Goal: Task Accomplishment & Management: Complete application form

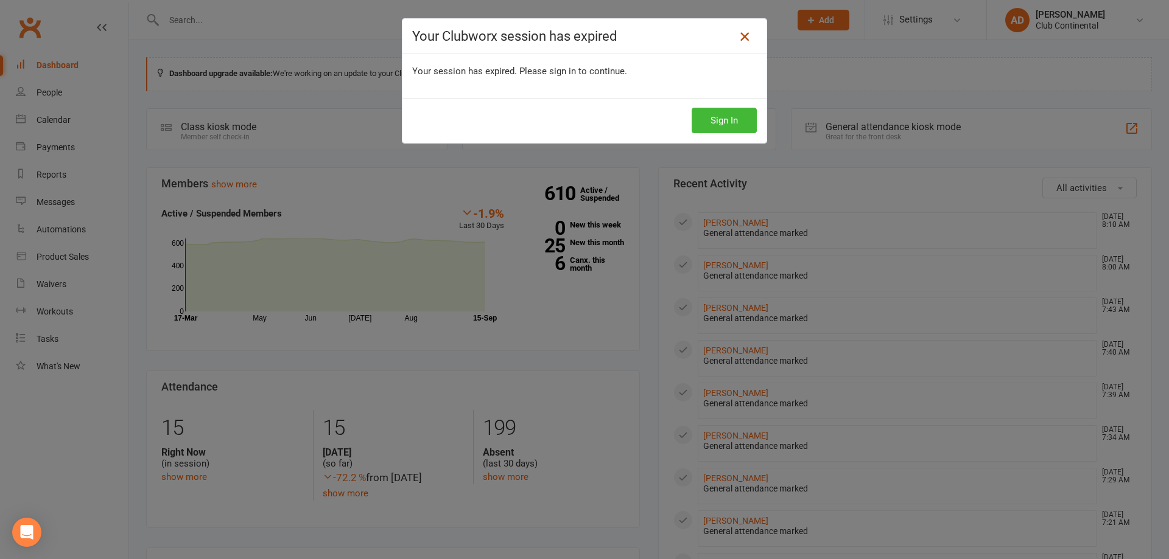
click at [740, 33] on icon at bounding box center [744, 36] width 15 height 15
click at [710, 130] on button "Sign In" at bounding box center [723, 121] width 65 height 26
click at [719, 110] on button "Sign In" at bounding box center [723, 121] width 65 height 26
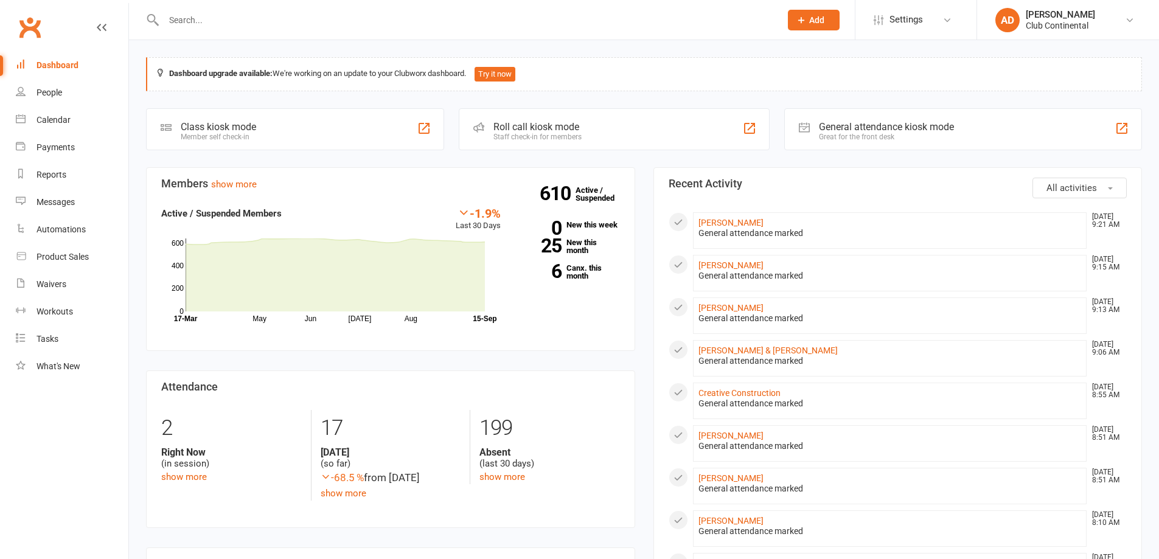
click at [822, 11] on button "Add" at bounding box center [814, 20] width 52 height 21
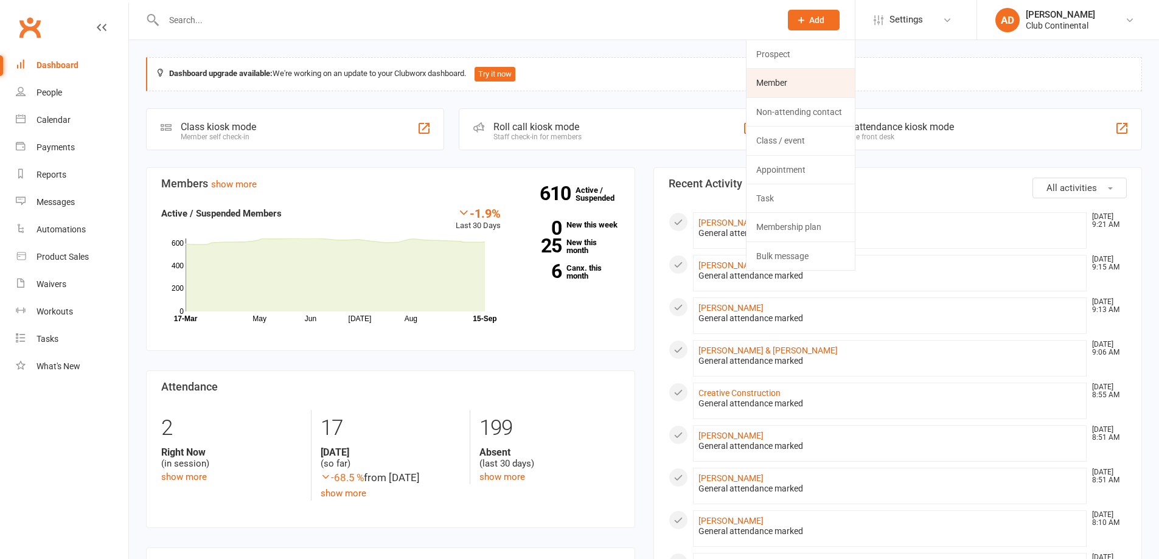
click at [791, 72] on link "Member" at bounding box center [801, 83] width 108 height 28
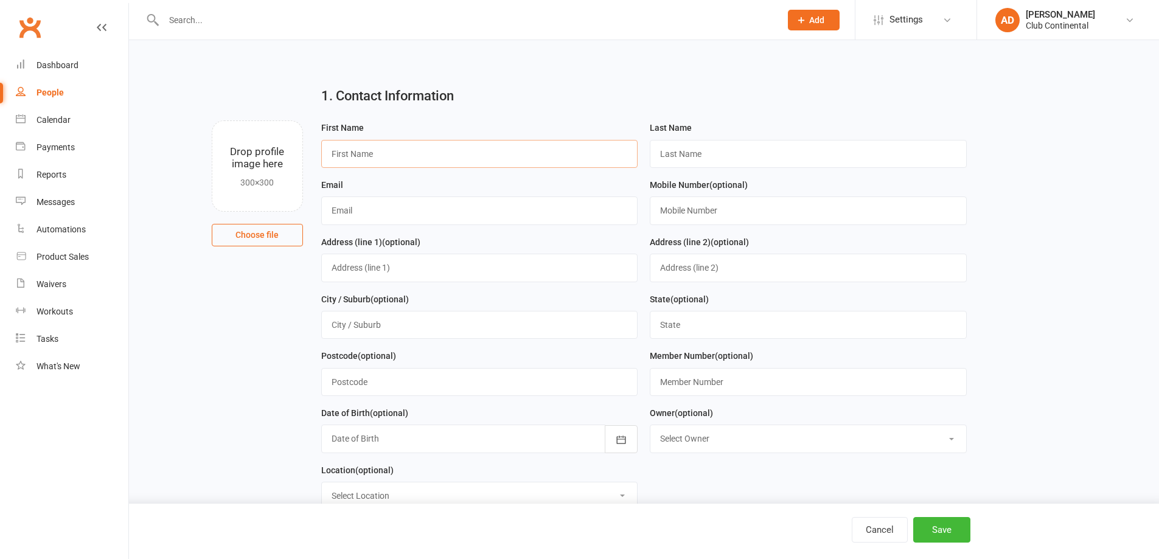
drag, startPoint x: 348, startPoint y: 156, endPoint x: 368, endPoint y: 184, distance: 34.5
click at [348, 156] on input "text" at bounding box center [479, 154] width 317 height 28
type input "Azad"
click at [694, 157] on input "text" at bounding box center [808, 154] width 317 height 28
type input "Dosky"
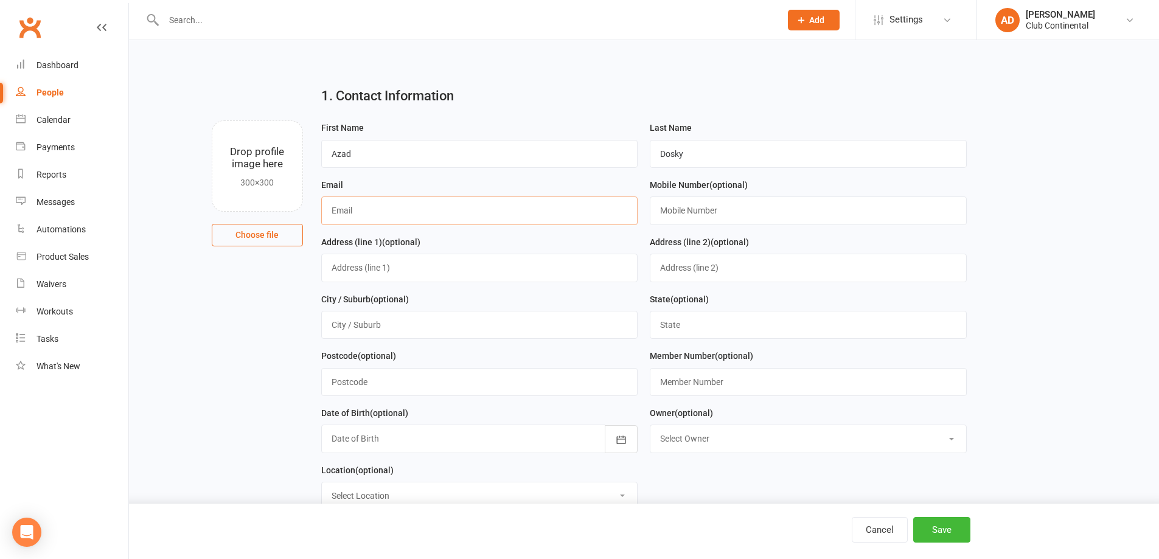
click at [346, 206] on input "text" at bounding box center [479, 211] width 317 height 28
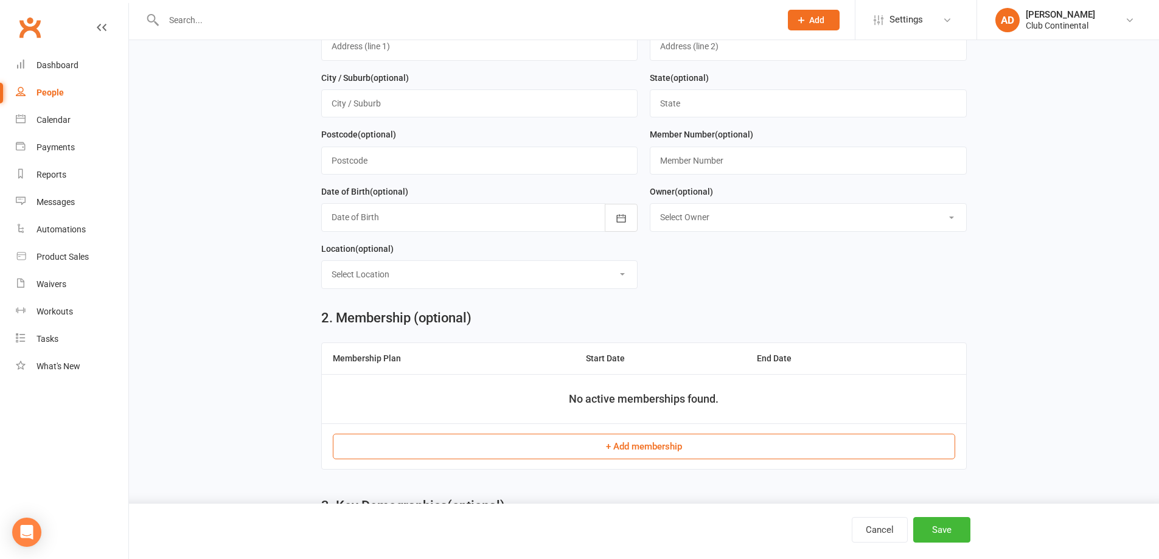
scroll to position [243, 0]
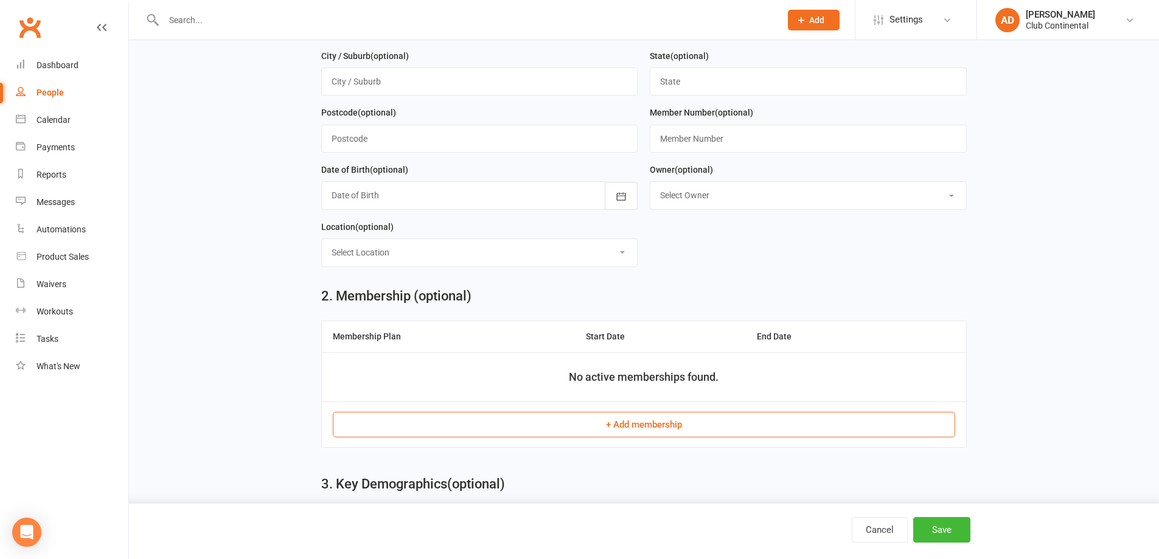
type input "halzad73@yahoo.co.uk"
click at [651, 429] on button "+ Add membership" at bounding box center [644, 425] width 623 height 26
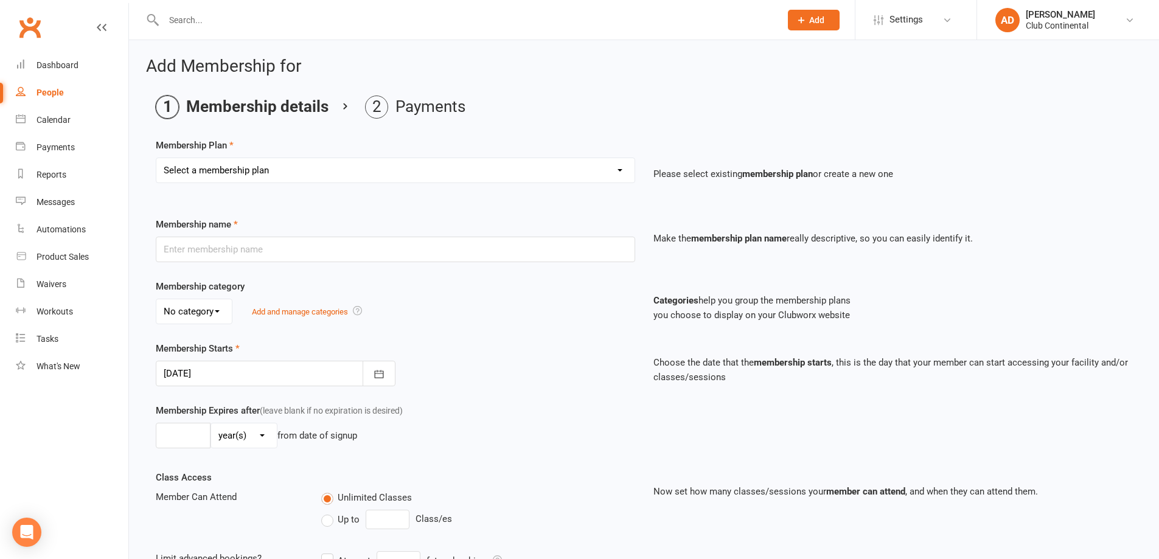
click at [621, 173] on select "Select a membership plan Create new Membership Plan Single Membership - Monthly…" at bounding box center [395, 170] width 478 height 24
select select "7"
click at [156, 158] on select "Select a membership plan Create new Membership Plan Single Membership - Monthly…" at bounding box center [395, 170] width 478 height 24
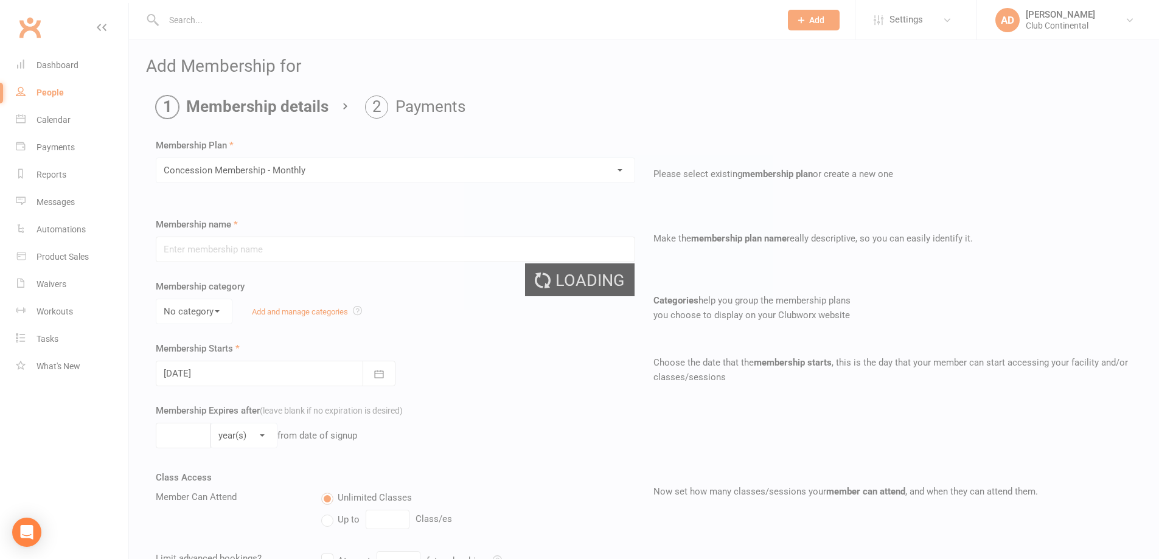
type input "Concession Membership - Monthly"
select select "0"
type input "0"
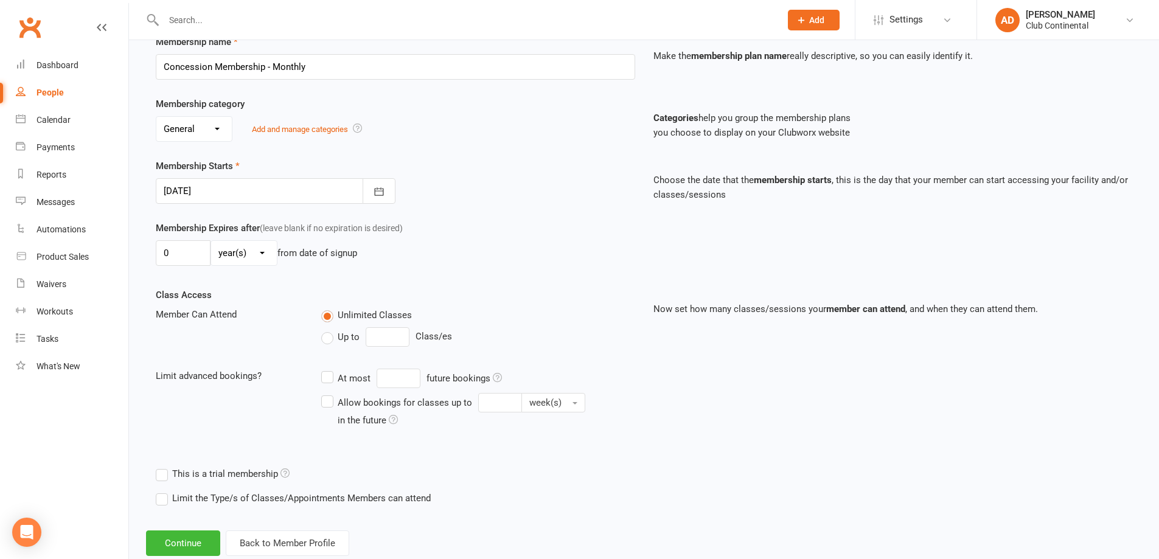
scroll to position [214, 0]
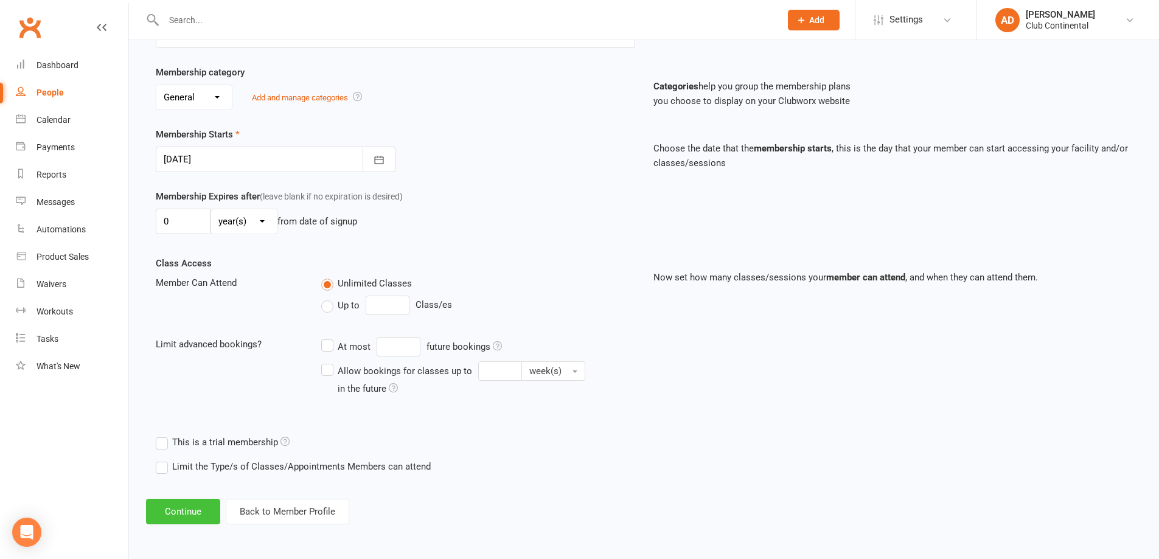
click at [192, 508] on button "Continue" at bounding box center [183, 512] width 74 height 26
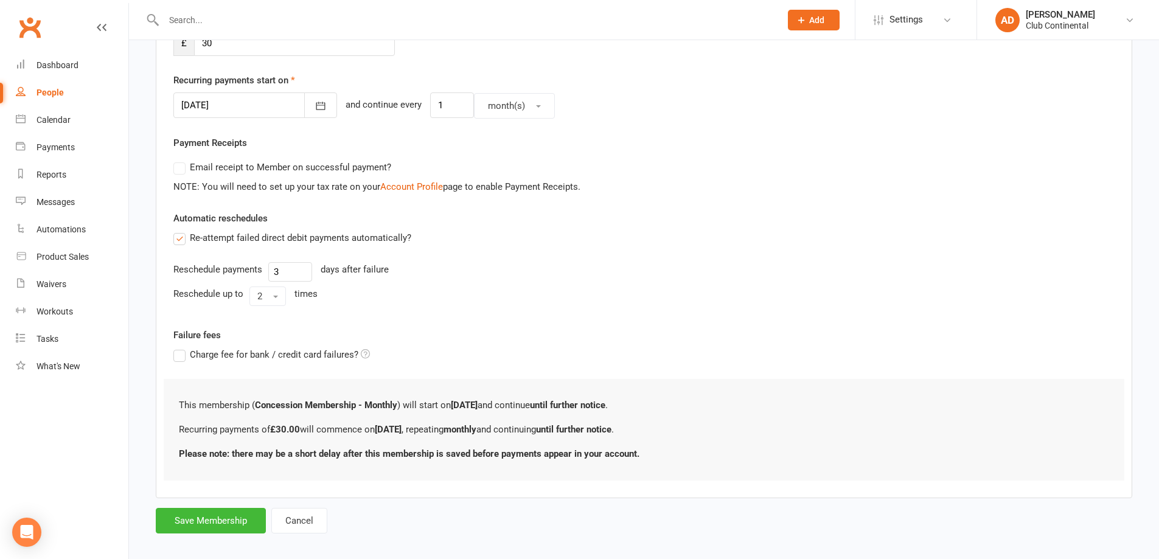
scroll to position [277, 0]
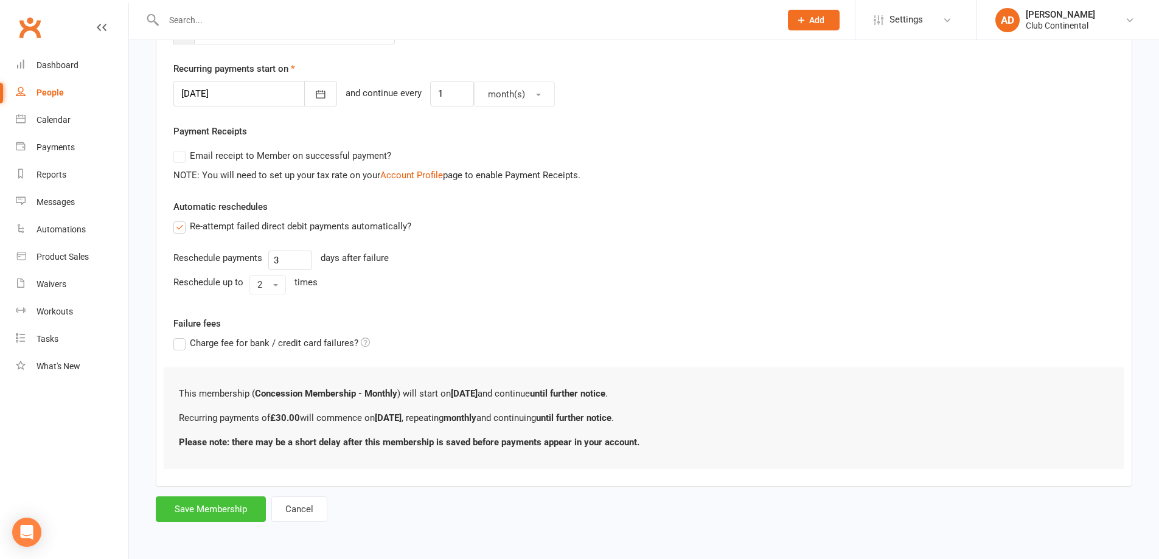
click at [204, 506] on button "Save Membership" at bounding box center [211, 510] width 110 height 26
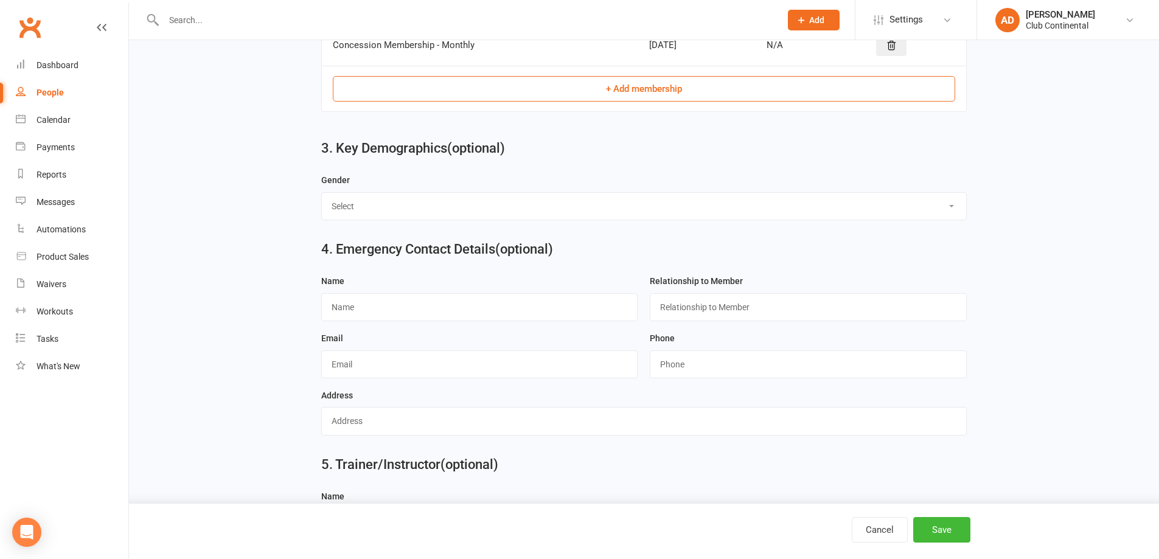
scroll to position [634, 0]
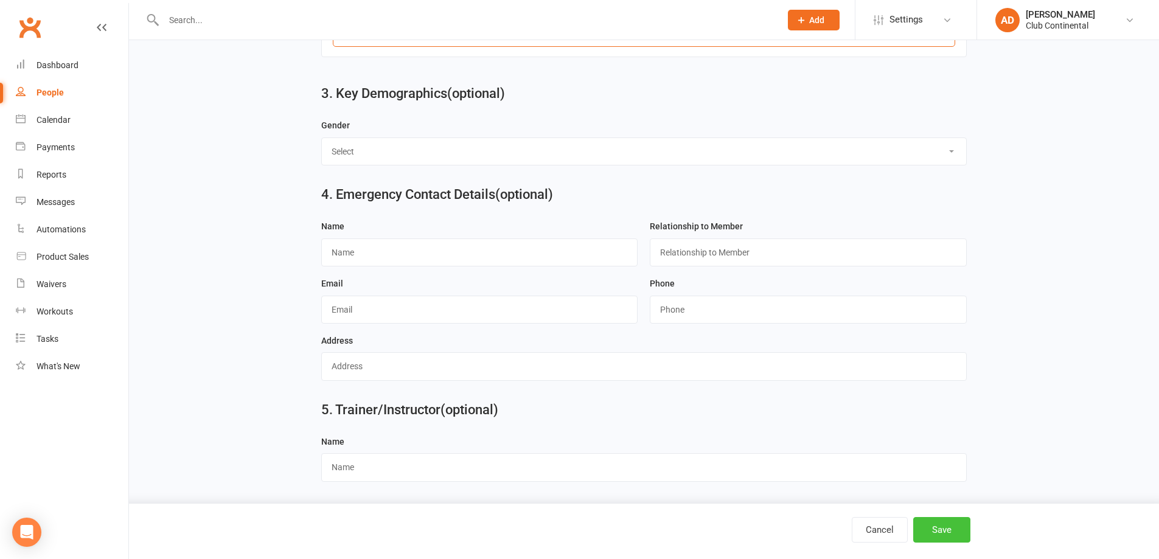
click at [943, 530] on button "Save" at bounding box center [942, 530] width 57 height 26
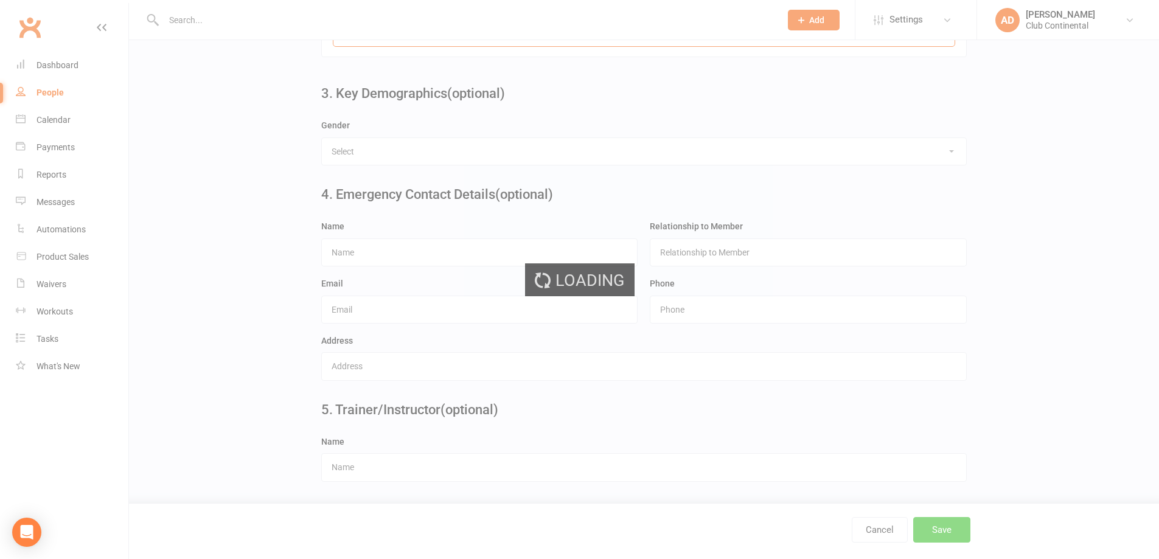
scroll to position [0, 0]
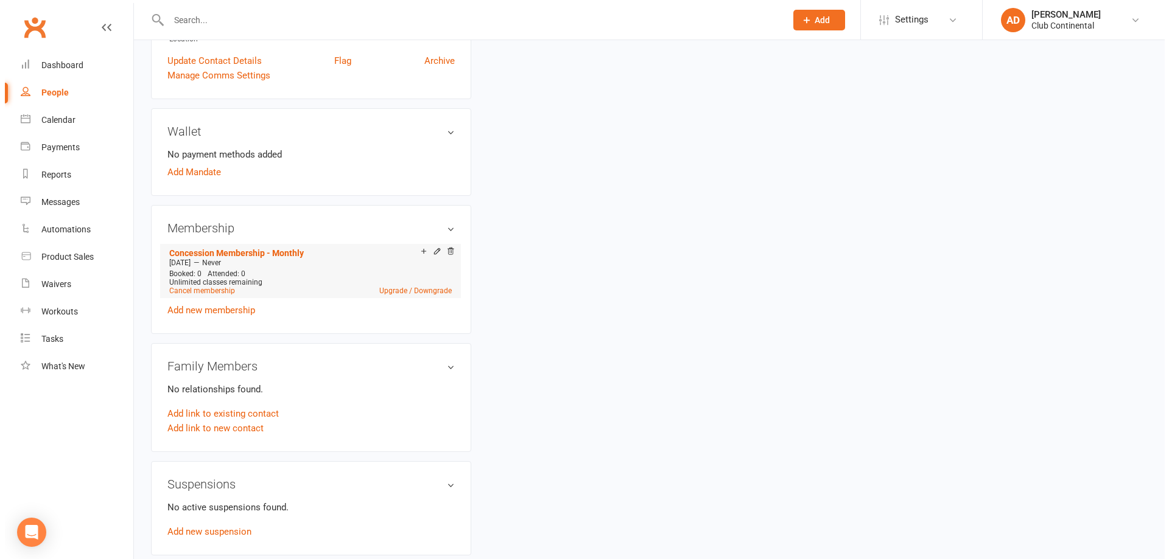
scroll to position [304, 0]
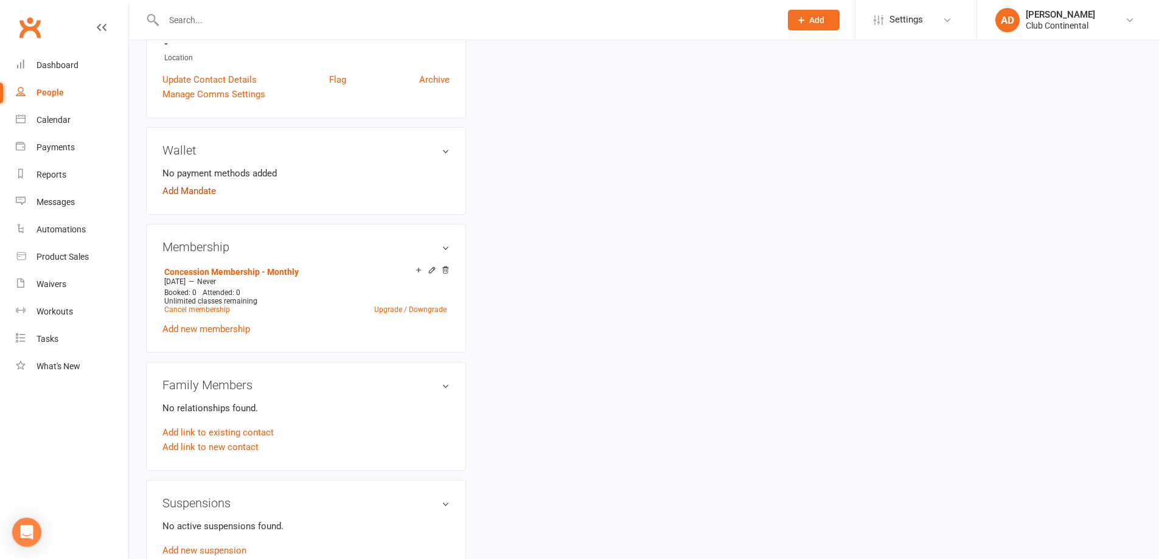
click at [200, 188] on link "Add Mandate" at bounding box center [190, 191] width 54 height 15
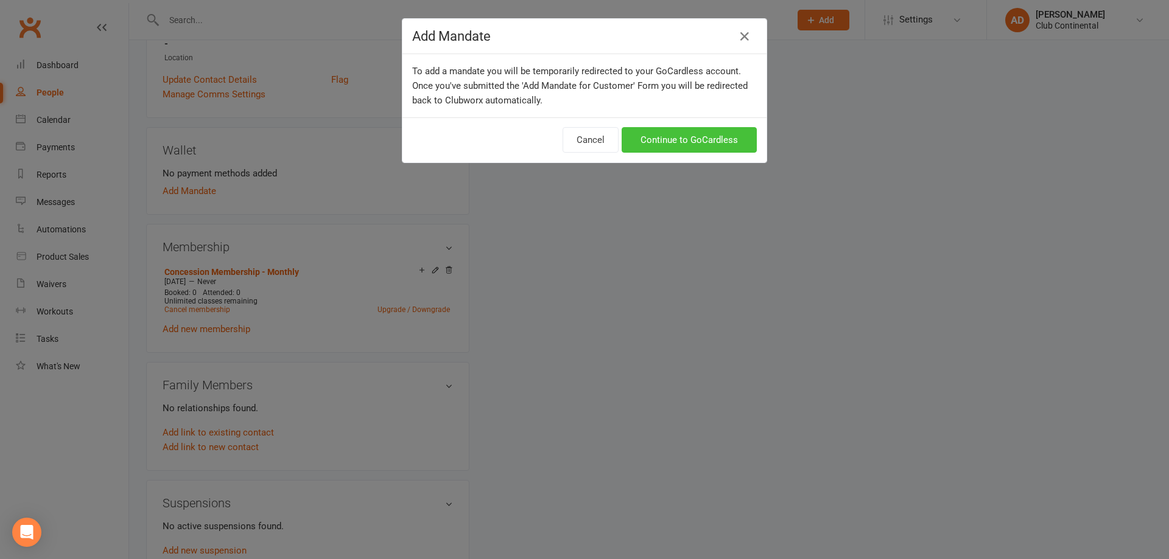
click at [668, 139] on link "Continue to GoCardless" at bounding box center [688, 140] width 135 height 26
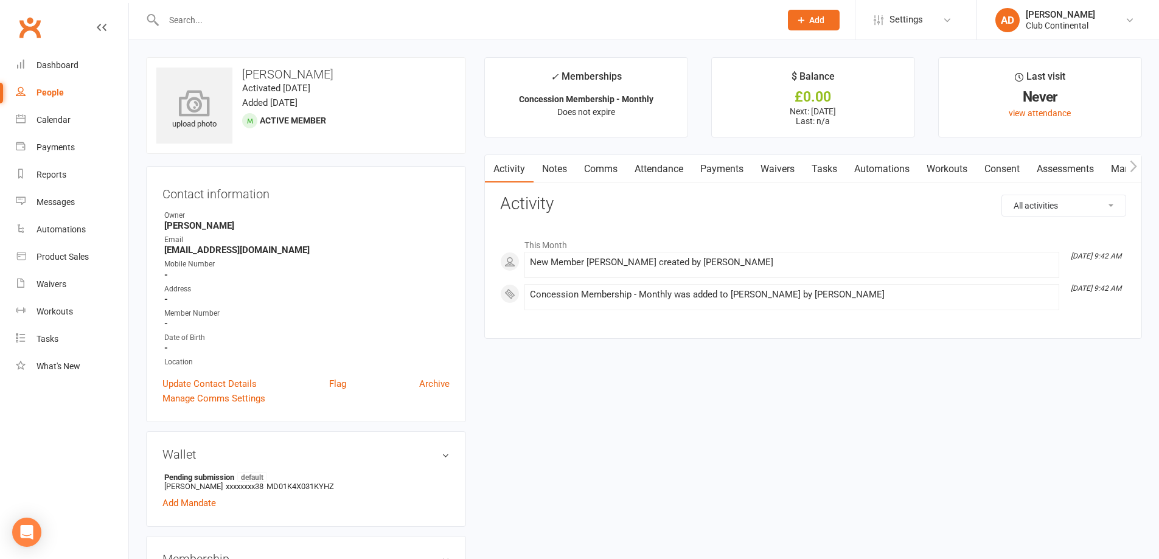
click at [189, 99] on icon at bounding box center [195, 102] width 84 height 27
click at [68, 63] on div "Dashboard" at bounding box center [58, 65] width 42 height 10
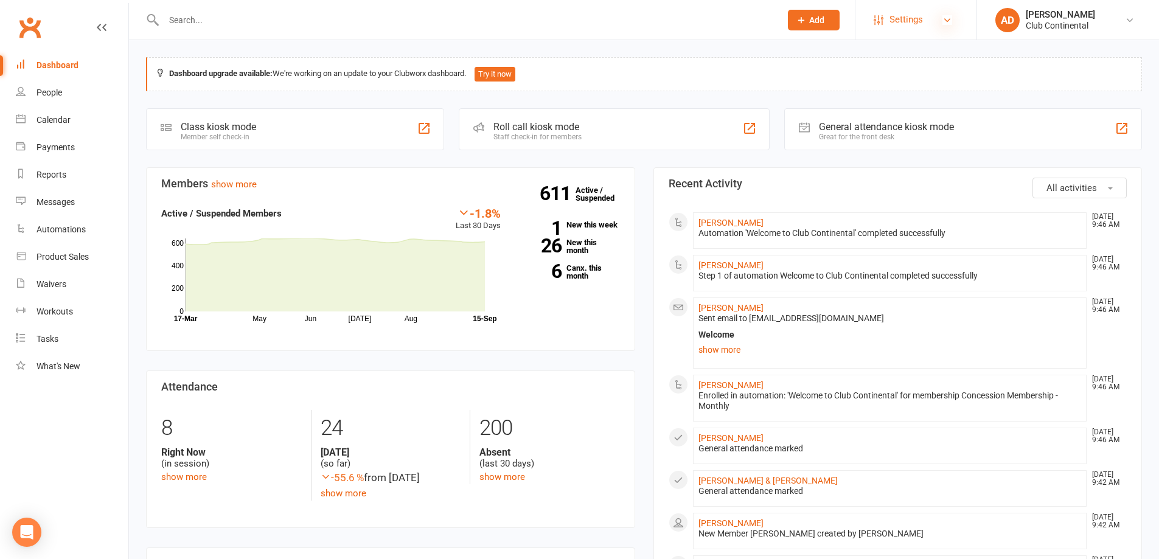
click at [947, 23] on icon at bounding box center [948, 20] width 10 height 10
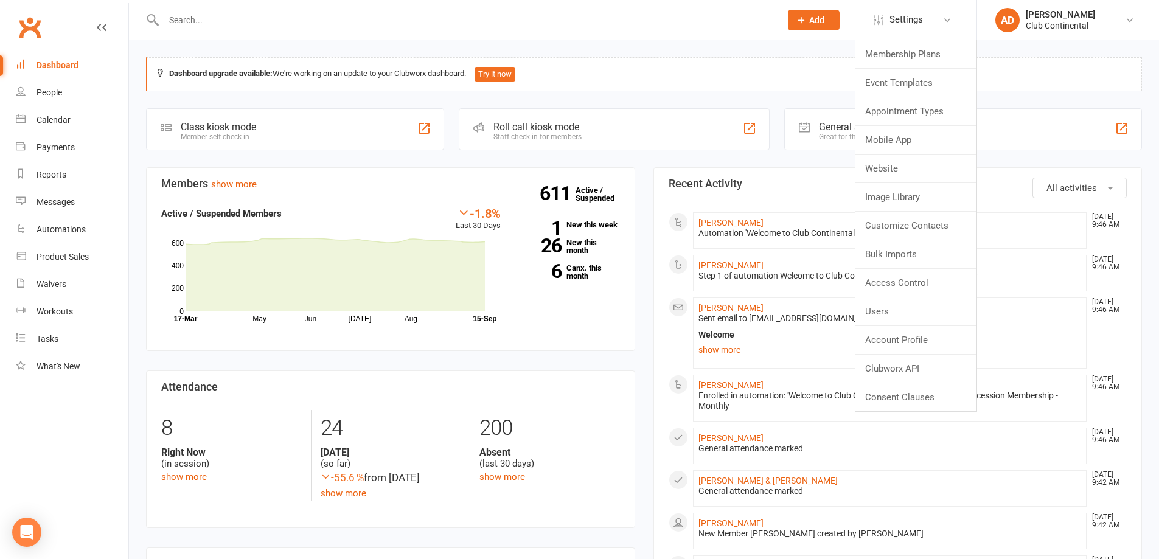
click at [696, 37] on div at bounding box center [459, 20] width 626 height 40
